Goal: Subscribe to service/newsletter

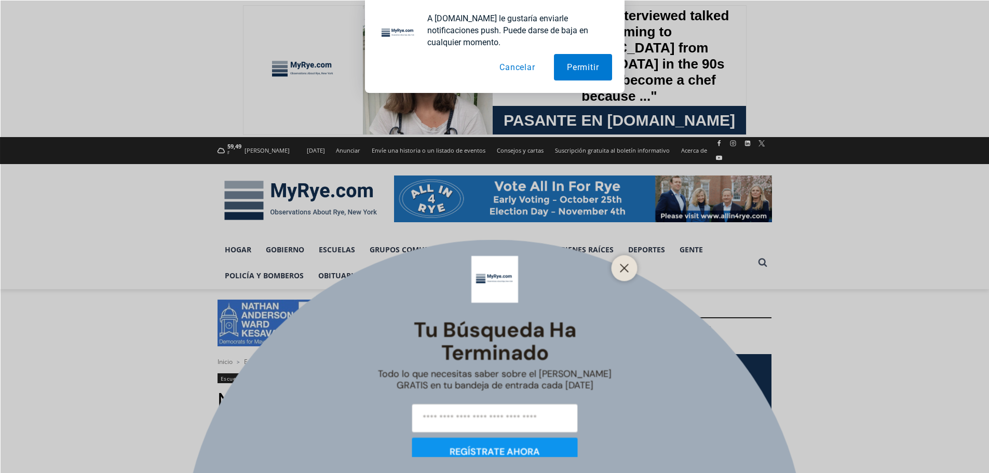
click at [464, 387] on font "GRATIS en tu bandeja de entrada cada [DATE]" at bounding box center [494, 385] width 197 height 12
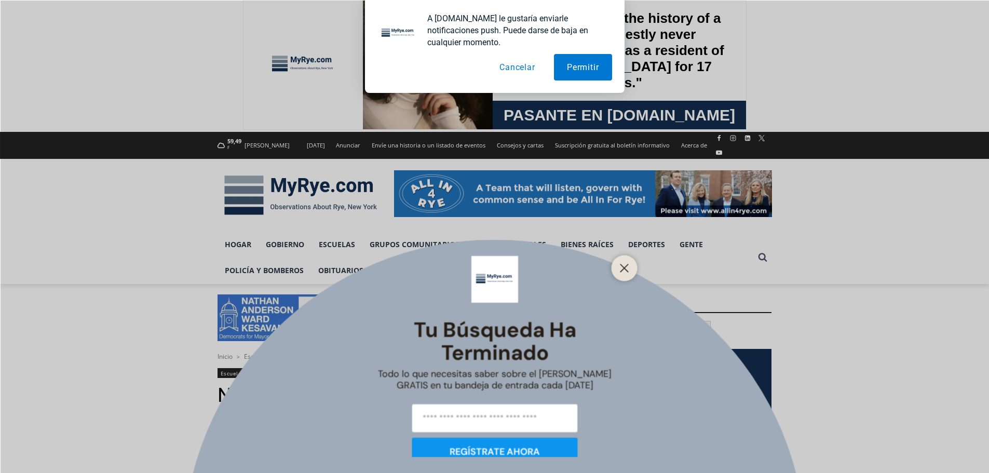
scroll to position [16, 0]
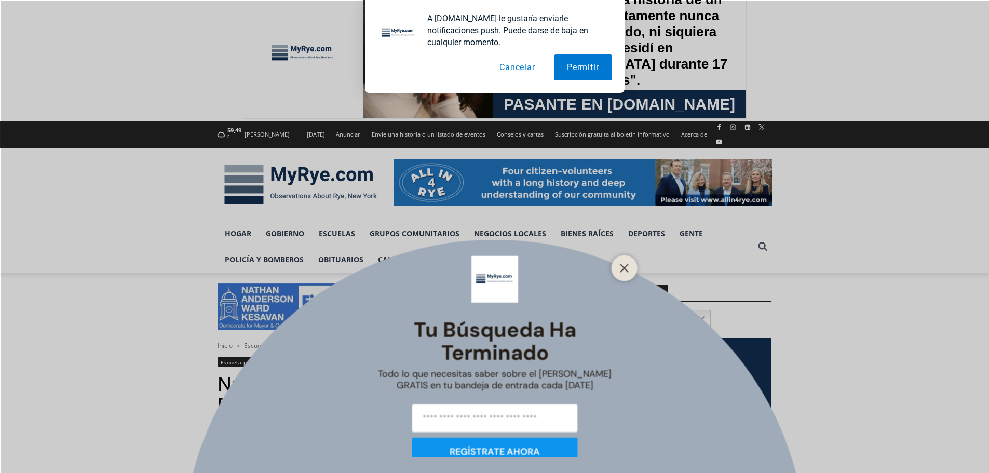
click at [602, 160] on div "Tu búsqueda ha terminado Todo lo que necesitas saber sobre el [PERSON_NAME] GRA…" at bounding box center [494, 236] width 989 height 473
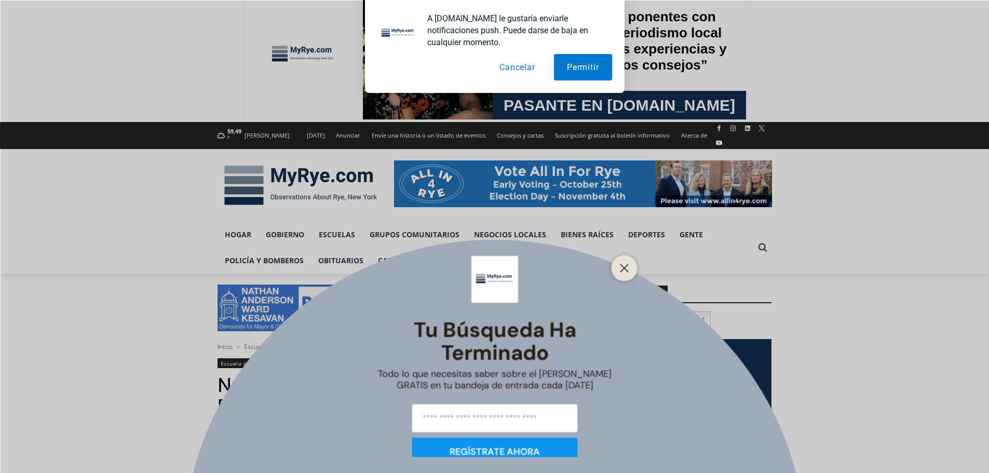
scroll to position [15, 0]
click at [683, 147] on div "Tu búsqueda ha terminado Todo lo que necesitas saber sobre el [PERSON_NAME] GRA…" at bounding box center [494, 236] width 989 height 473
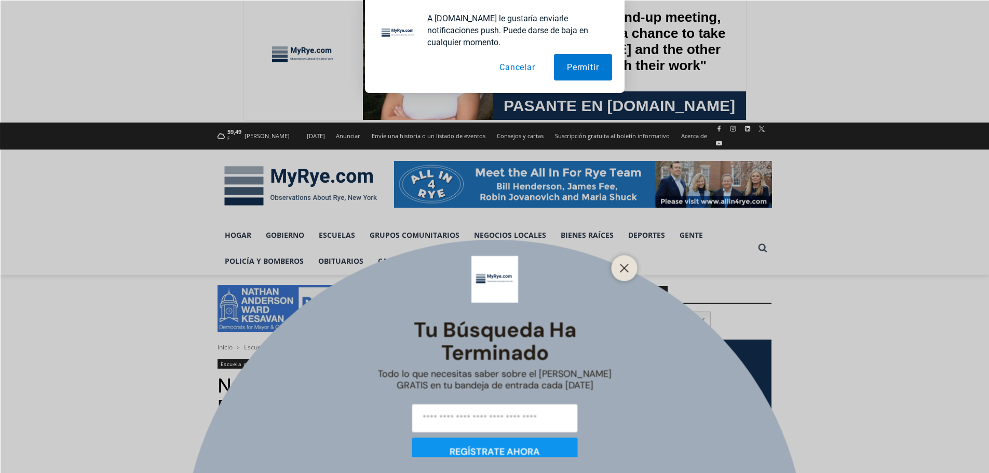
click at [696, 153] on div "Tu búsqueda ha terminado Todo lo que necesitas saber sobre el [PERSON_NAME] GRA…" at bounding box center [494, 236] width 989 height 473
click at [695, 166] on div "Tu búsqueda ha terminado Todo lo que necesitas saber sobre el [PERSON_NAME] GRA…" at bounding box center [494, 236] width 989 height 473
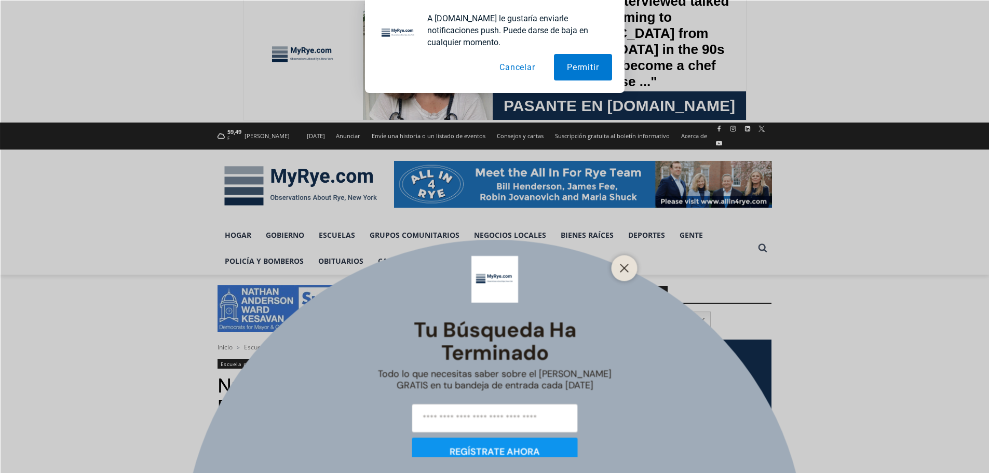
click at [456, 414] on input "correo electrónico" at bounding box center [495, 417] width 166 height 29
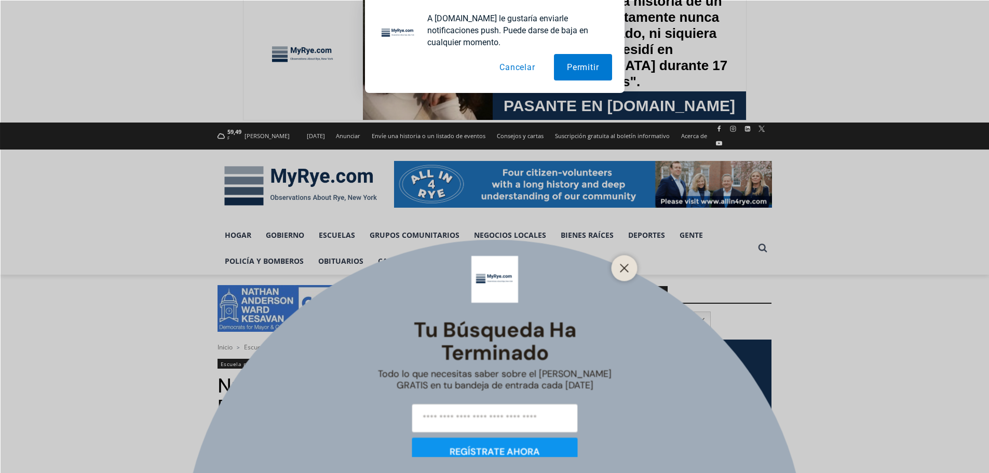
click at [461, 412] on input "correo electrónico" at bounding box center [495, 417] width 166 height 29
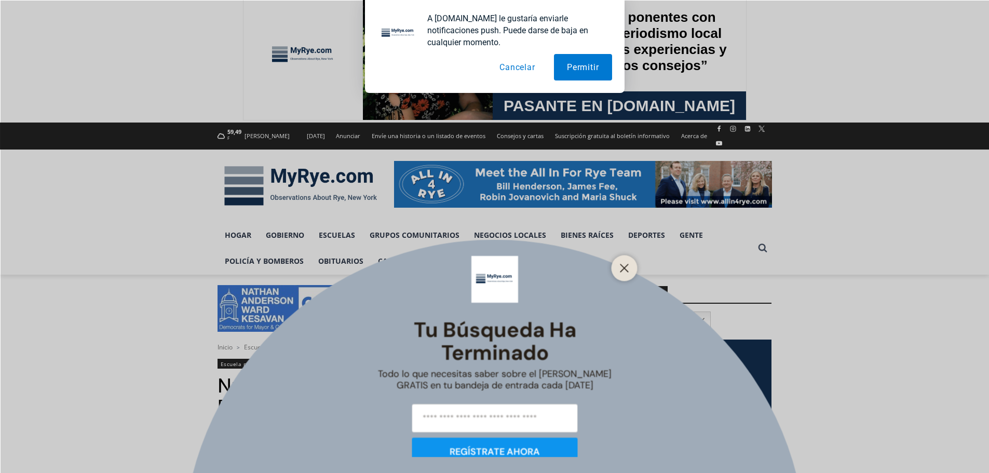
click at [455, 417] on input "correo electrónico" at bounding box center [495, 417] width 166 height 29
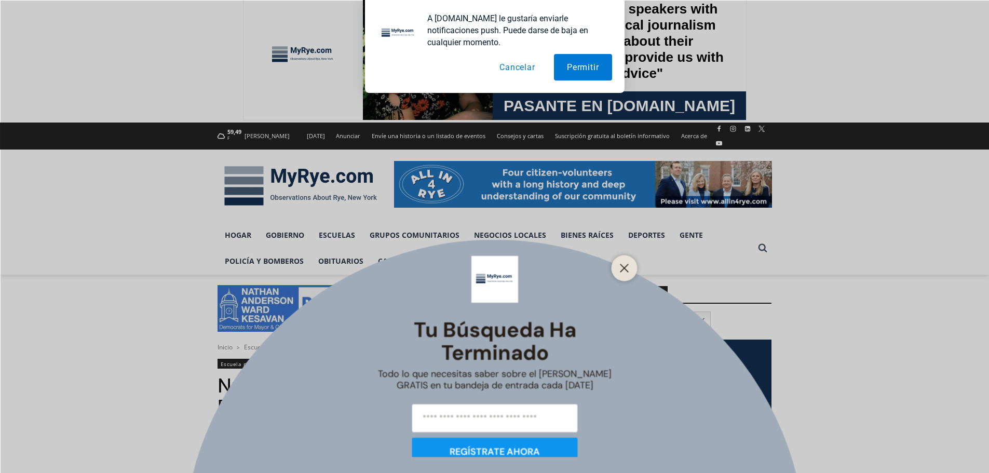
click at [392, 414] on div "Tu búsqueda ha terminado Todo lo que necesitas saber sobre el [PERSON_NAME] GRA…" at bounding box center [494, 356] width 259 height 202
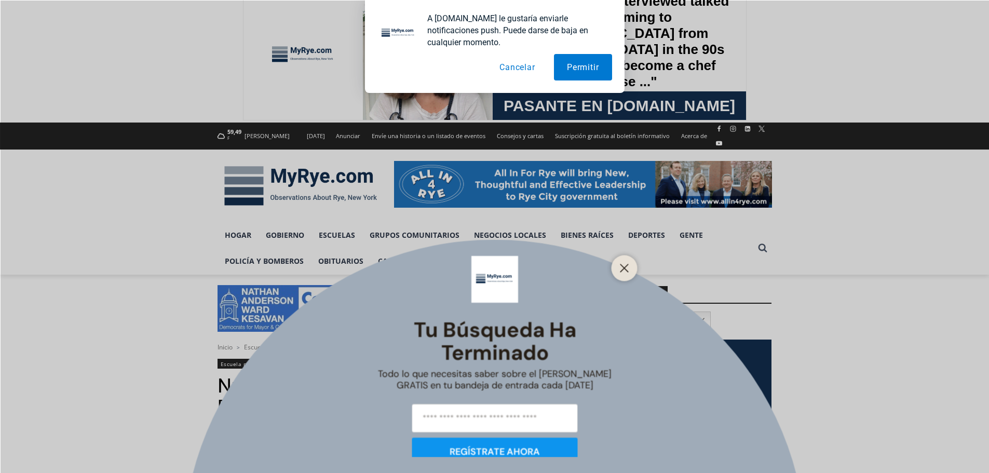
click at [204, 322] on div "Tu búsqueda ha terminado Todo lo que necesitas saber sobre el [PERSON_NAME] GRA…" at bounding box center [494, 236] width 989 height 473
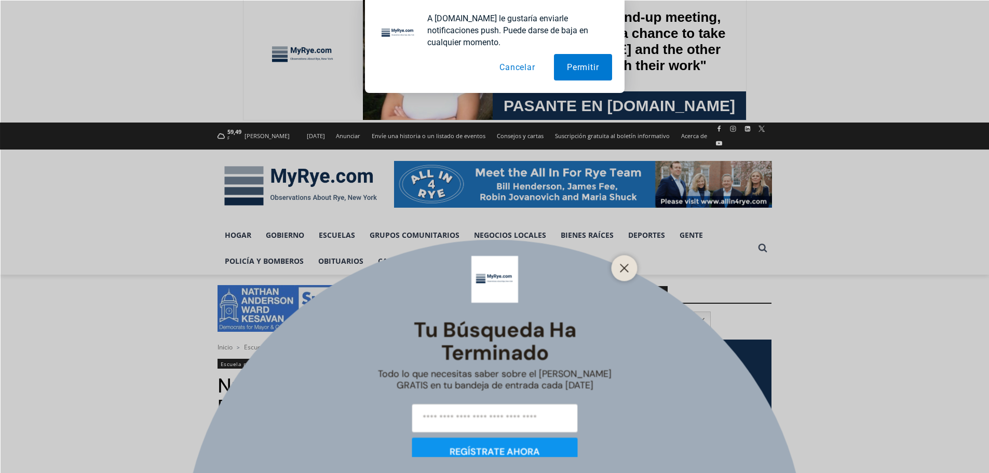
click at [398, 412] on div "Tu búsqueda ha terminado Todo lo que necesitas saber sobre el [PERSON_NAME] GRA…" at bounding box center [494, 356] width 259 height 202
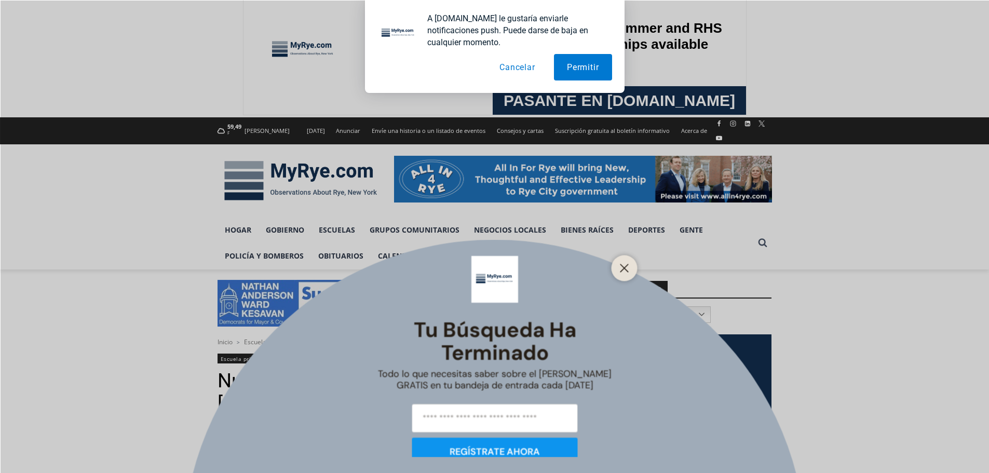
scroll to position [19, 0]
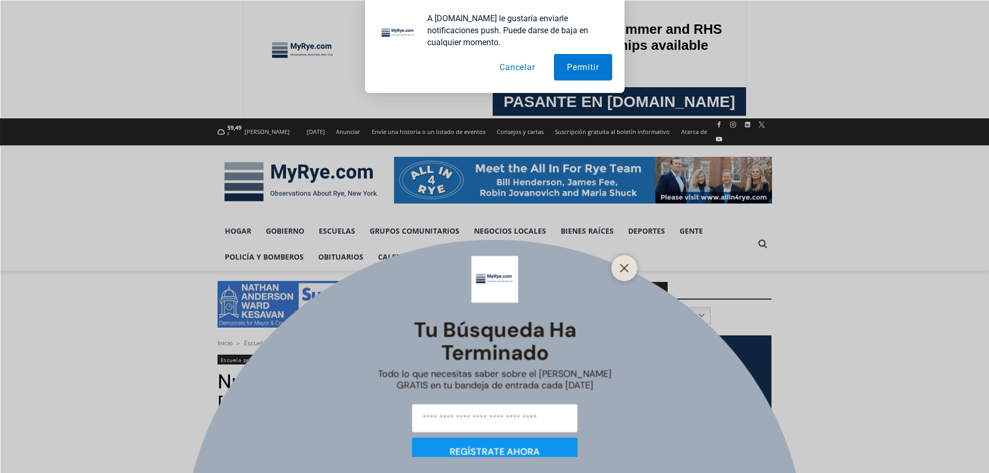
click at [224, 271] on div "Tu búsqueda ha terminado Todo lo que necesitas saber sobre el [PERSON_NAME] GRA…" at bounding box center [494, 236] width 989 height 473
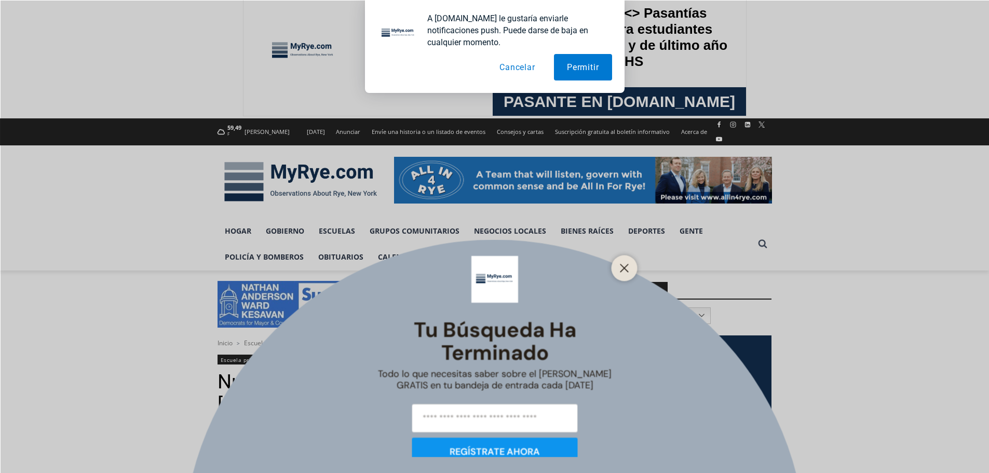
click at [226, 267] on div "Tu búsqueda ha terminado Todo lo que necesitas saber sobre el [PERSON_NAME] GRA…" at bounding box center [494, 236] width 989 height 473
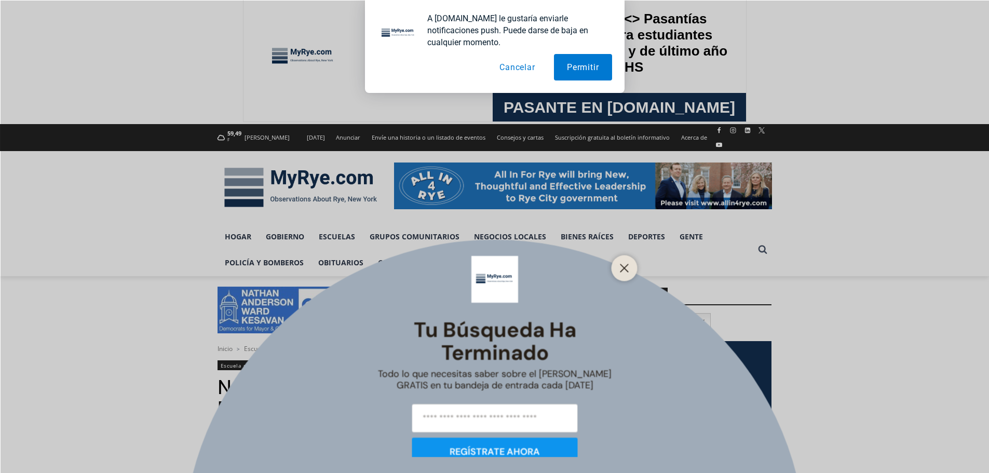
click at [261, 272] on div "Tu búsqueda ha terminado Todo lo que necesitas saber sobre el [PERSON_NAME] GRA…" at bounding box center [494, 236] width 989 height 473
click at [261, 268] on div "Tu búsqueda ha terminado Todo lo que necesitas saber sobre el [PERSON_NAME] GRA…" at bounding box center [494, 236] width 989 height 473
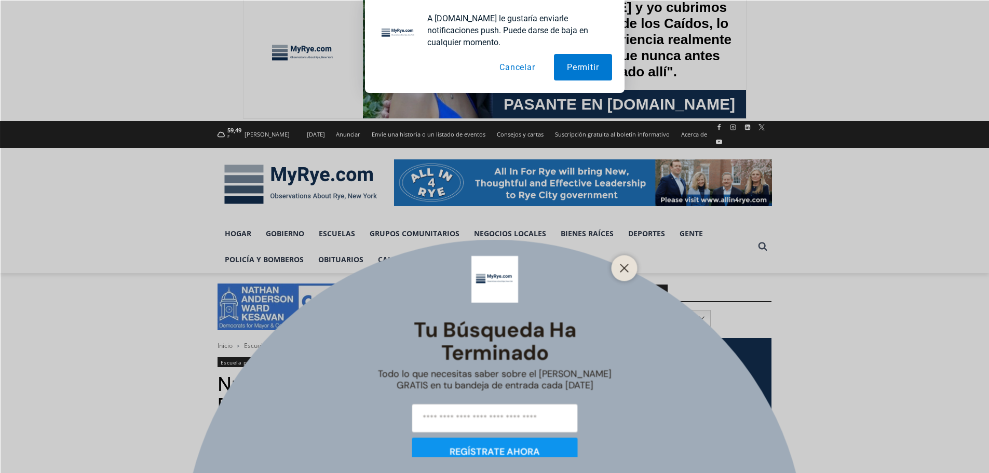
scroll to position [28, 0]
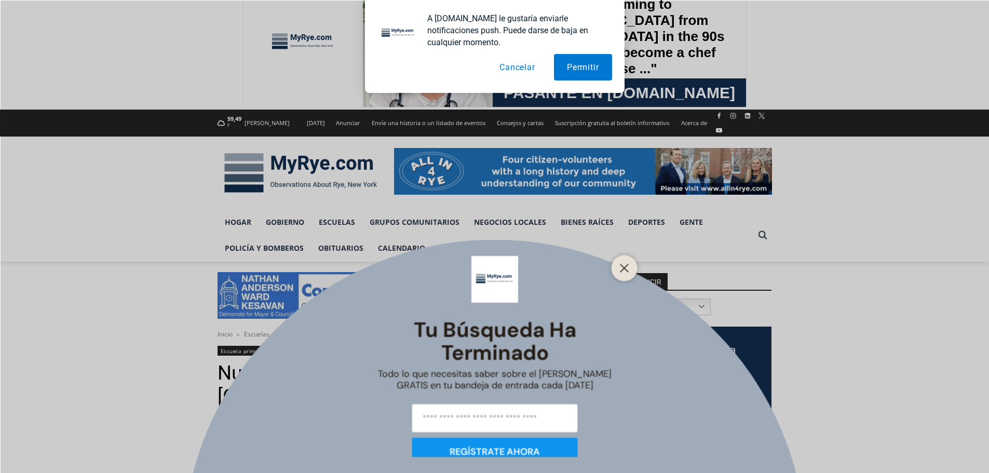
click at [462, 415] on input "correo electrónico" at bounding box center [495, 417] width 166 height 29
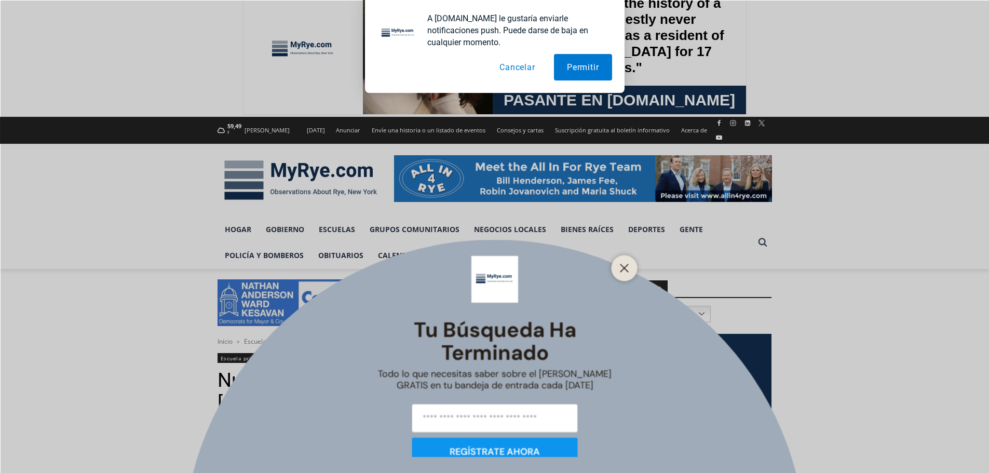
click at [181, 158] on div "Tu búsqueda ha terminado Todo lo que necesitas saber sobre el [PERSON_NAME] GRA…" at bounding box center [494, 236] width 989 height 473
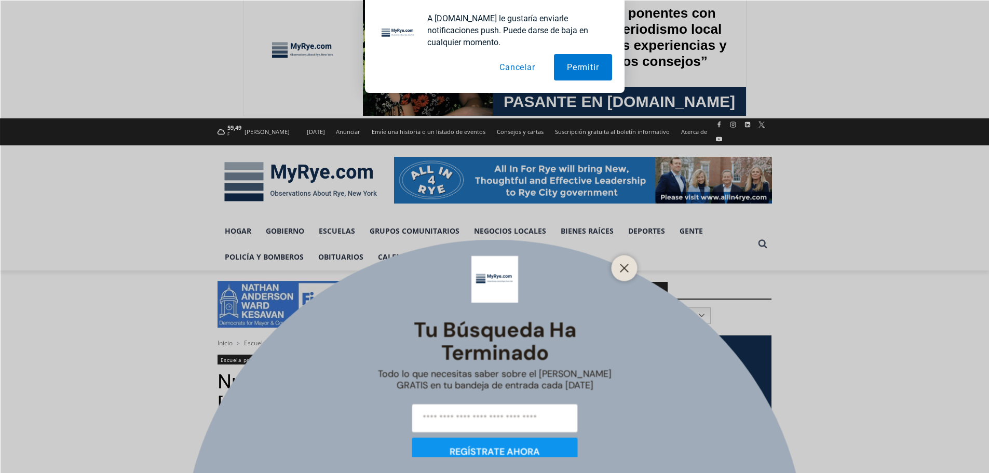
scroll to position [17, 0]
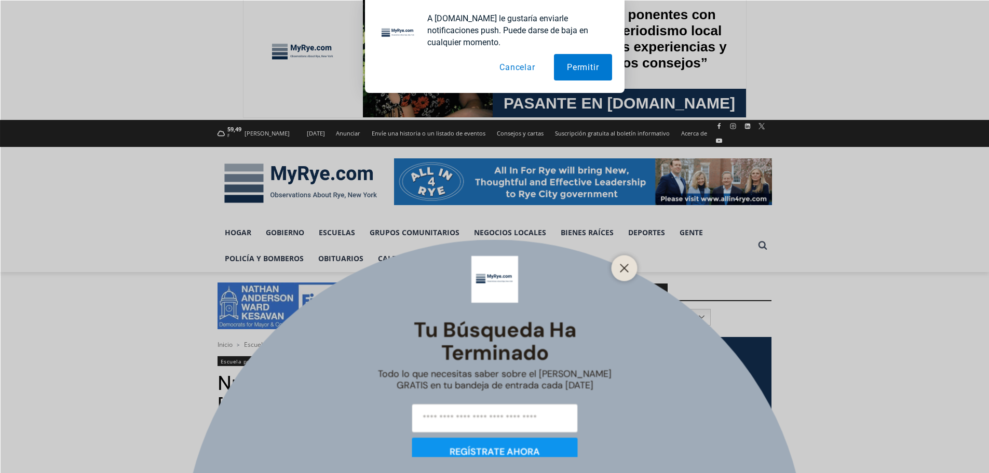
click at [222, 155] on div "Tu búsqueda ha terminado Todo lo que necesitas saber sobre el [PERSON_NAME] GRA…" at bounding box center [494, 236] width 989 height 473
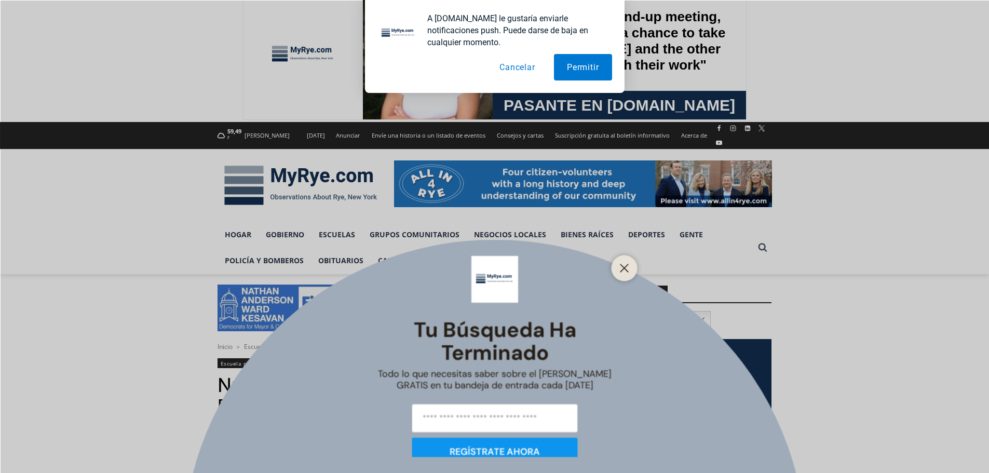
scroll to position [4, 0]
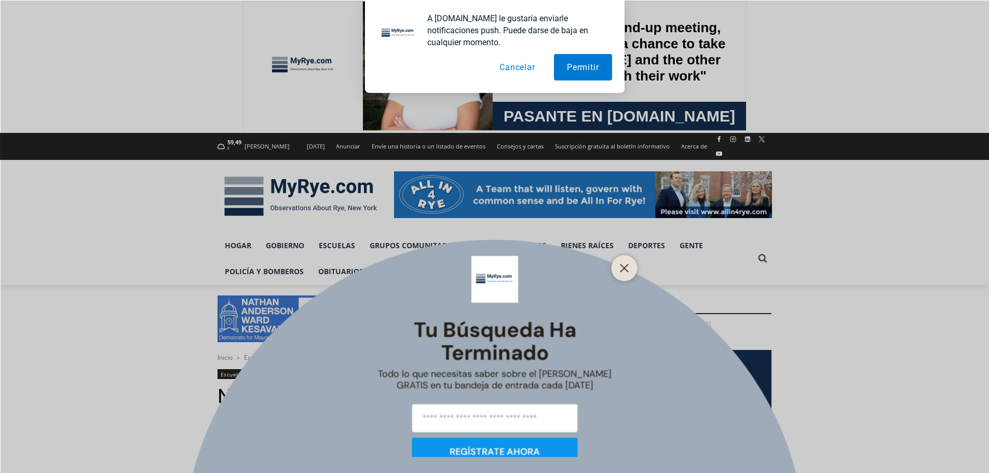
click at [240, 161] on div "Tu búsqueda ha terminado Todo lo que necesitas saber sobre el [PERSON_NAME] GRA…" at bounding box center [494, 236] width 989 height 473
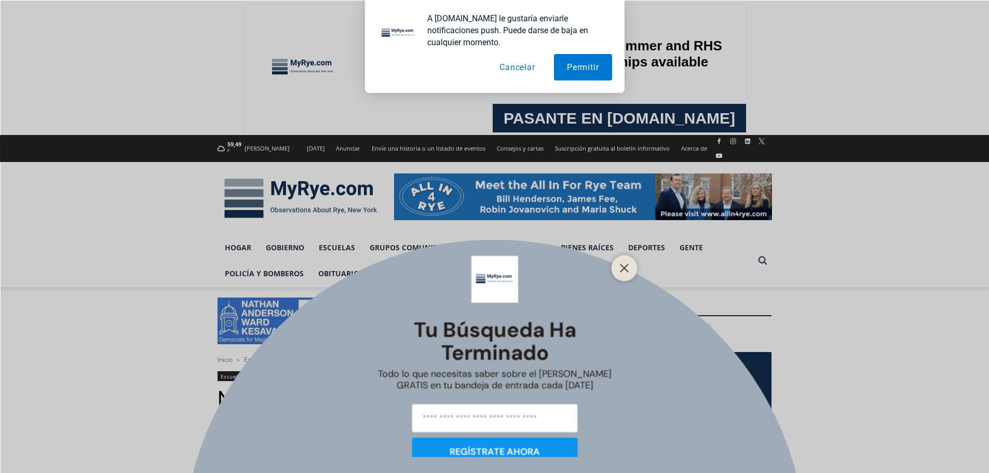
scroll to position [0, 0]
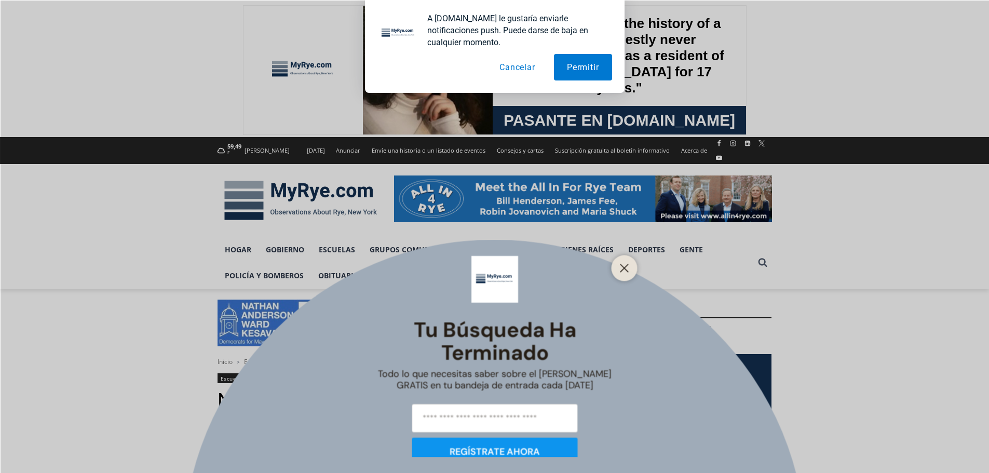
click at [452, 416] on input "correo electrónico" at bounding box center [495, 417] width 166 height 29
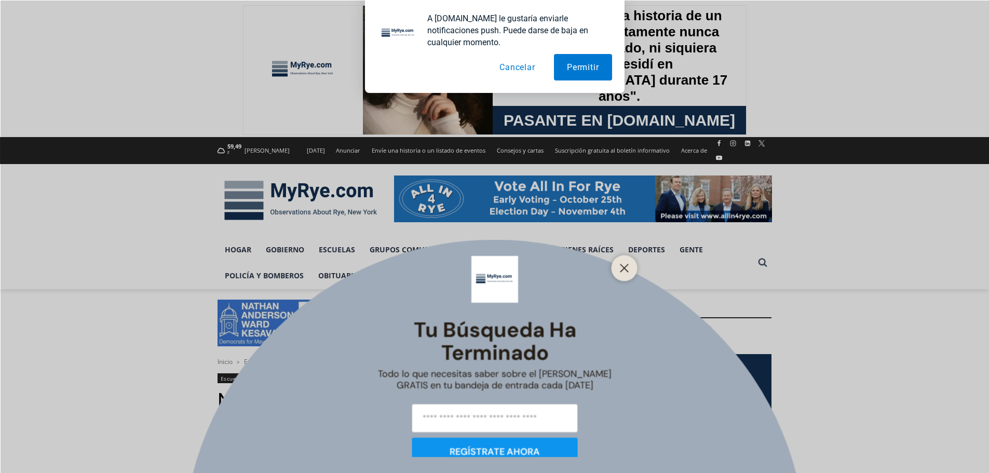
click at [452, 414] on input "correo electrónico" at bounding box center [495, 417] width 166 height 29
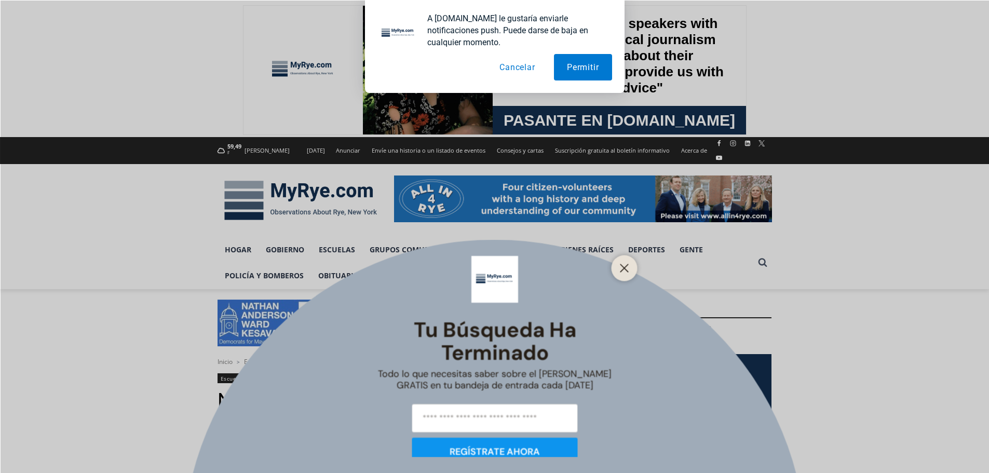
click at [198, 428] on div "Tu búsqueda ha terminado Todo lo que necesitas saber sobre el [PERSON_NAME] GRA…" at bounding box center [494, 236] width 989 height 473
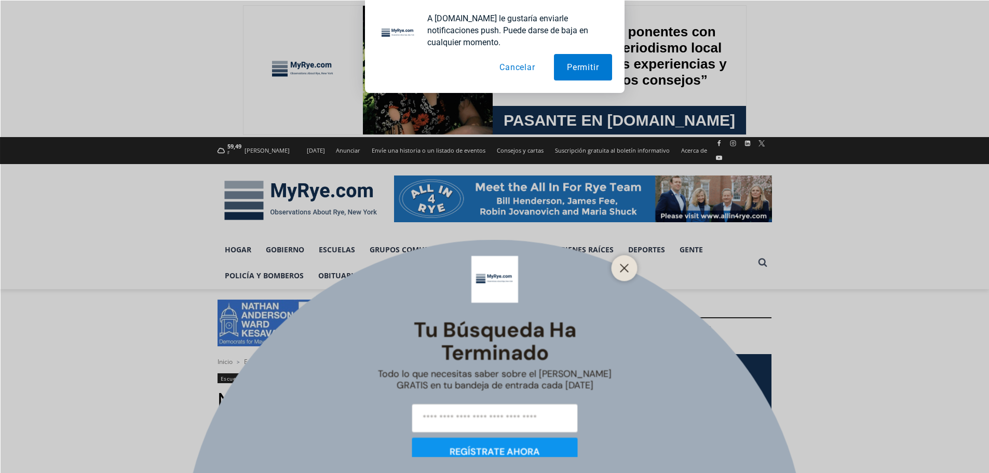
click at [172, 384] on div "Tu búsqueda ha terminado Todo lo que necesitas saber sobre el [PERSON_NAME] GRA…" at bounding box center [494, 236] width 989 height 473
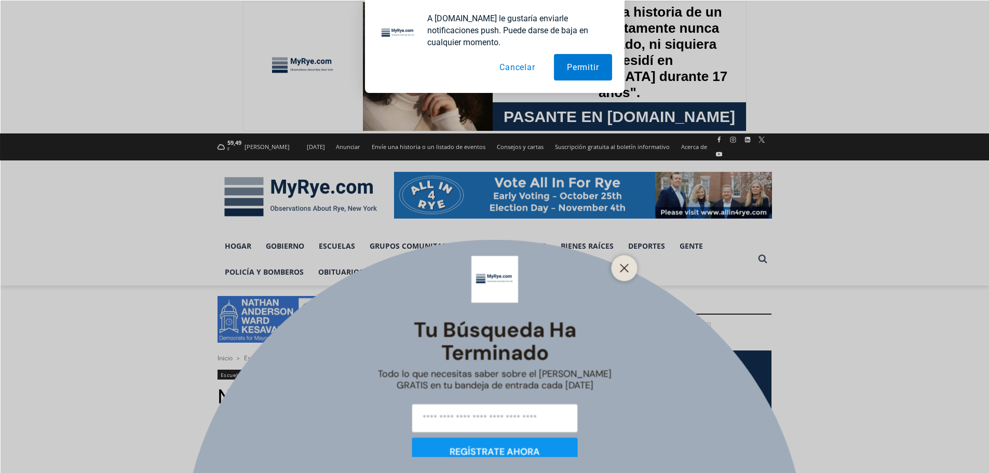
click at [221, 397] on div "Tu búsqueda ha terminado Todo lo que necesitas saber sobre el [PERSON_NAME] GRA…" at bounding box center [494, 236] width 989 height 473
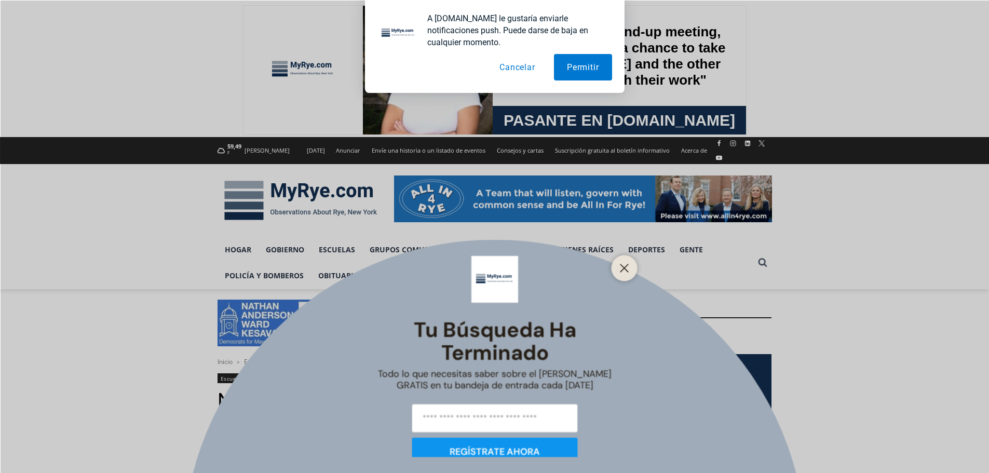
click at [403, 385] on font "GRATIS en tu bandeja de entrada cada [DATE]" at bounding box center [494, 385] width 197 height 12
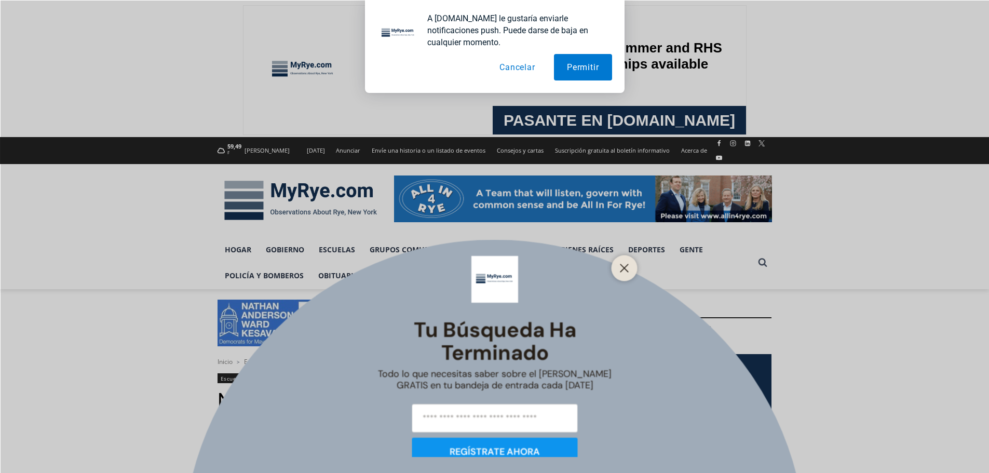
click at [919, 69] on div "A [DOMAIN_NAME] le gustaría enviarle notificaciones push. Puede darse de baja e…" at bounding box center [494, 46] width 989 height 93
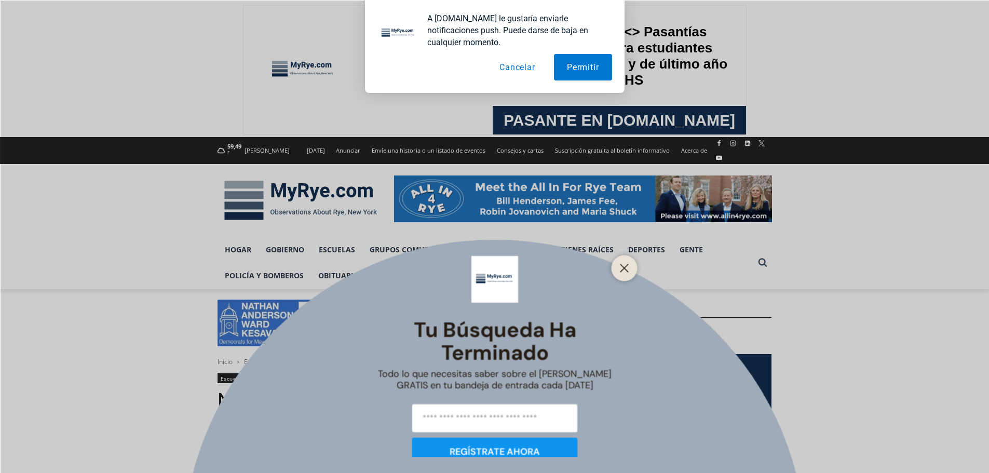
click at [960, 135] on div "Tu búsqueda ha terminado Todo lo que necesitas saber sobre el [PERSON_NAME] GRA…" at bounding box center [494, 236] width 989 height 473
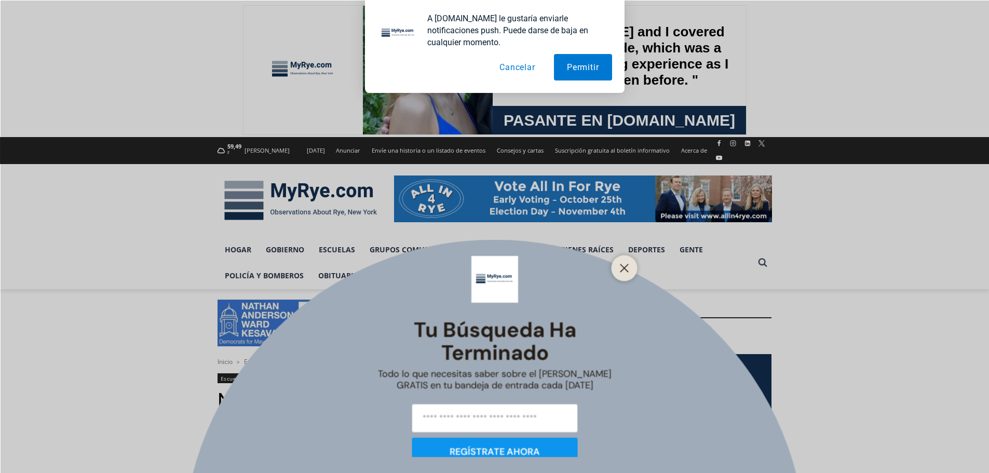
click at [943, 363] on div "Tu búsqueda ha terminado Todo lo que necesitas saber sobre el [PERSON_NAME] GRA…" at bounding box center [494, 236] width 989 height 473
